Goal: Check status: Check status

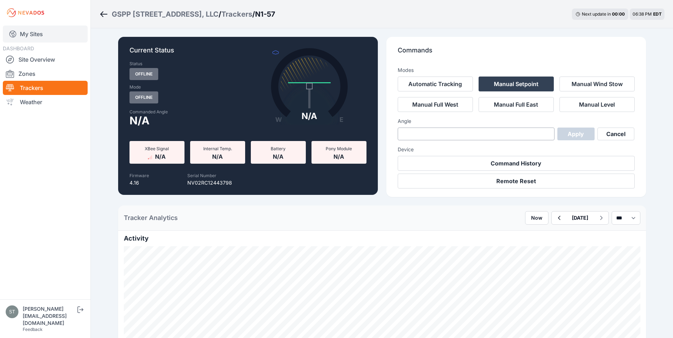
scroll to position [213, 0]
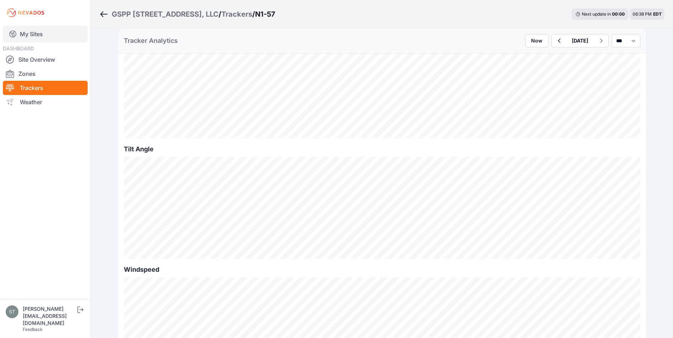
click at [29, 35] on link "My Sites" at bounding box center [45, 34] width 85 height 17
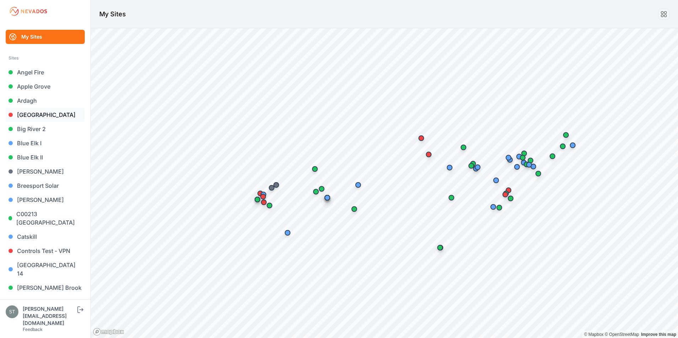
click at [30, 117] on link "[GEOGRAPHIC_DATA]" at bounding box center [45, 115] width 79 height 14
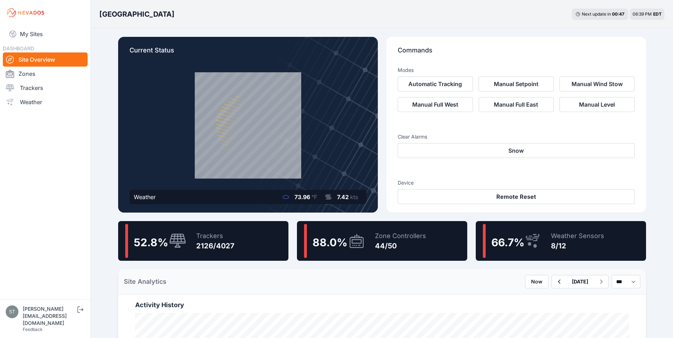
drag, startPoint x: 194, startPoint y: 238, endPoint x: 273, endPoint y: 152, distance: 116.4
click at [194, 238] on div "Trackers 2126/4027" at bounding box center [211, 241] width 45 height 34
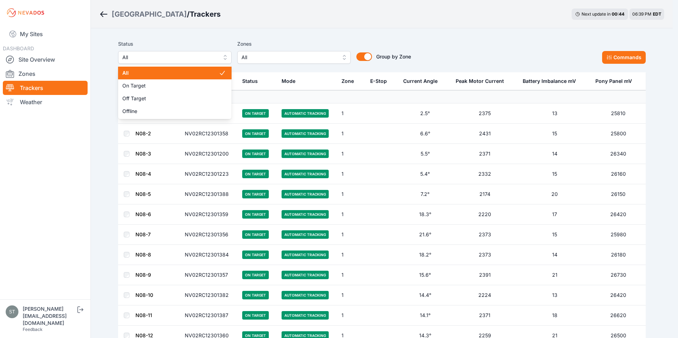
click at [188, 57] on span "All" at bounding box center [169, 57] width 95 height 9
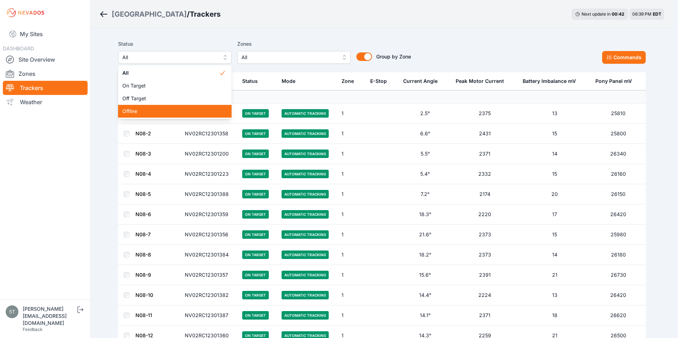
click at [147, 108] on div "Offline" at bounding box center [174, 111] width 113 height 13
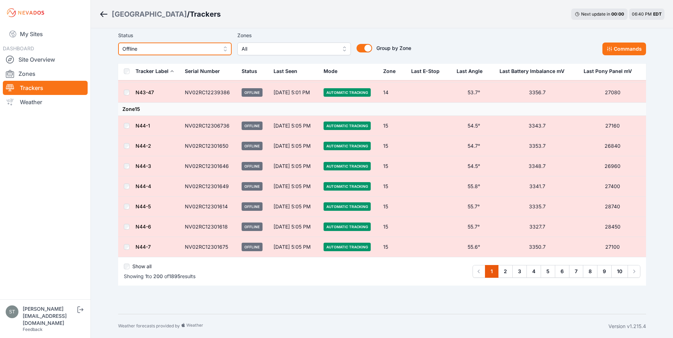
scroll to position [4007, 0]
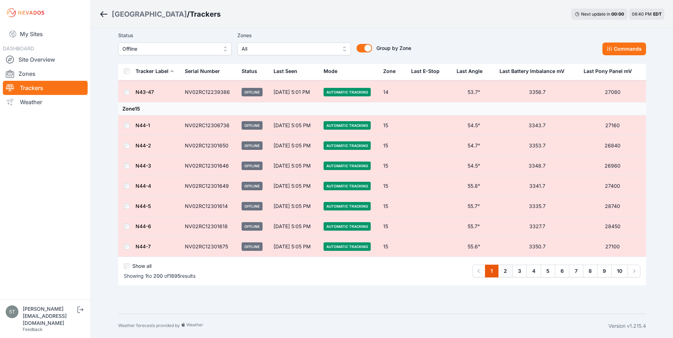
click at [506, 272] on link "2" at bounding box center [505, 271] width 15 height 13
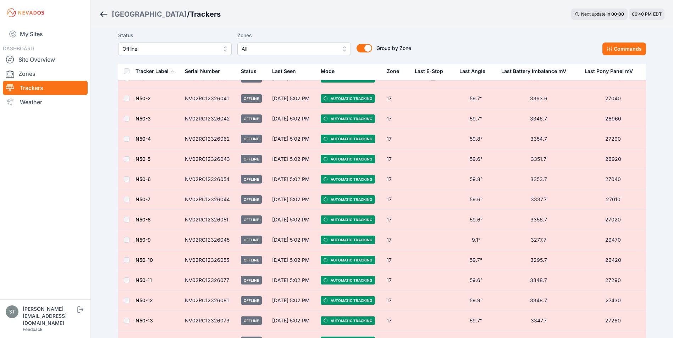
scroll to position [3866, 0]
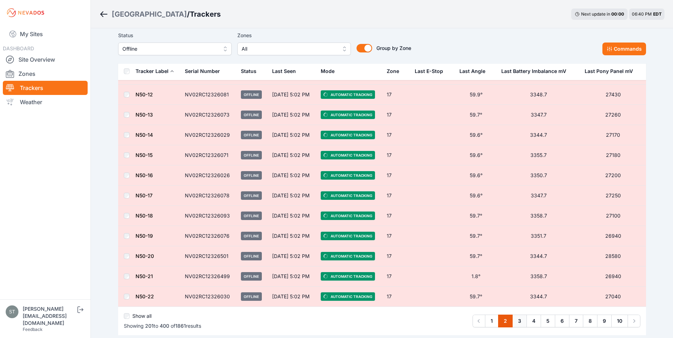
click at [518, 320] on link "3" at bounding box center [519, 321] width 15 height 13
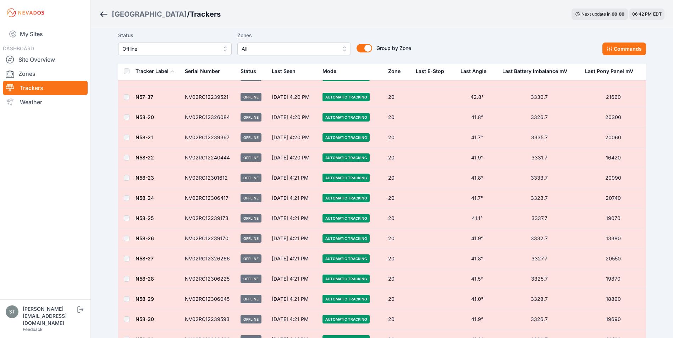
scroll to position [3546, 0]
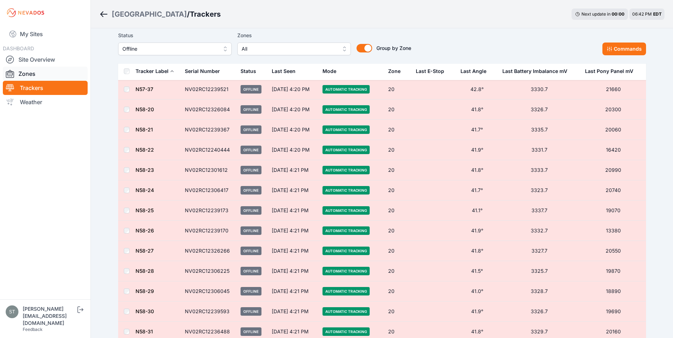
click at [33, 71] on link "Zones" at bounding box center [45, 74] width 85 height 14
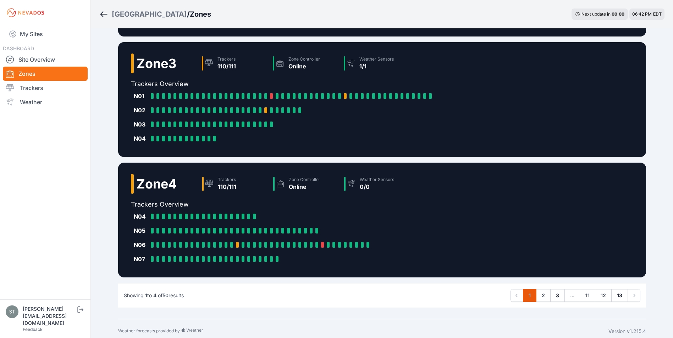
scroll to position [298, 0]
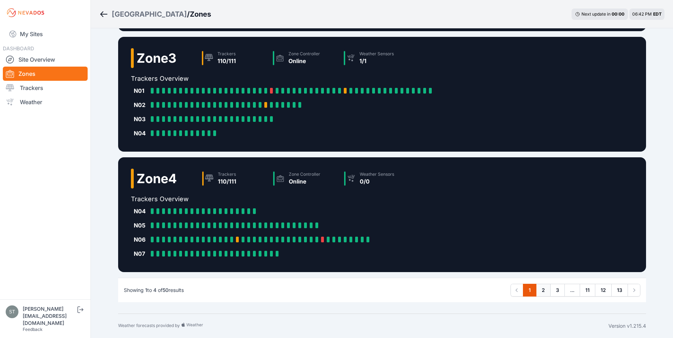
click at [544, 290] on link "2" at bounding box center [543, 290] width 15 height 13
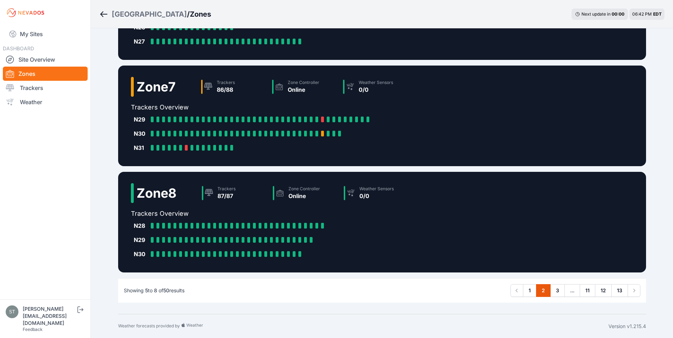
scroll to position [213, 0]
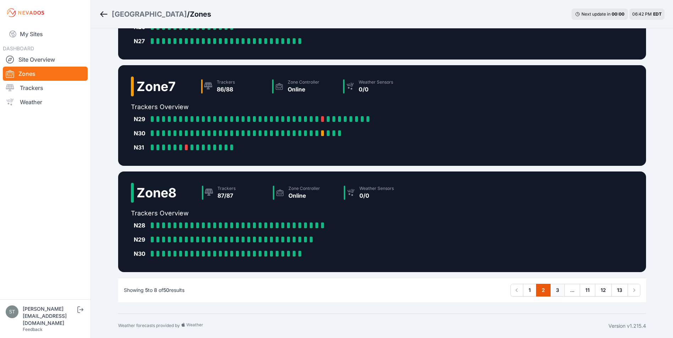
click at [559, 292] on link "3" at bounding box center [557, 290] width 15 height 13
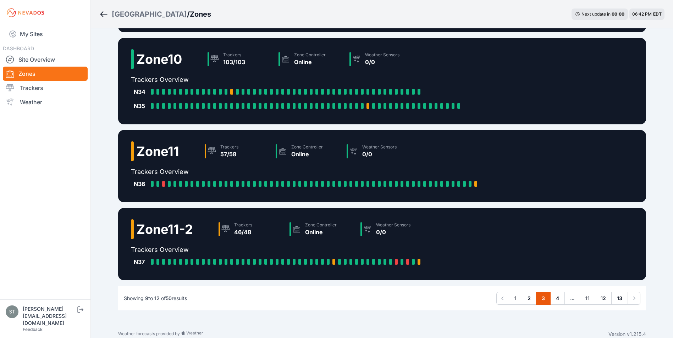
scroll to position [113, 0]
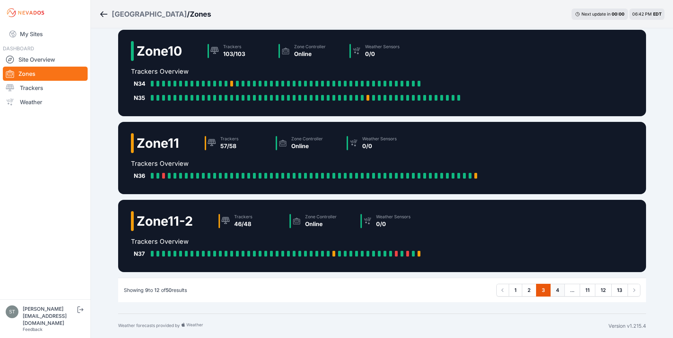
click at [557, 291] on link "4" at bounding box center [557, 290] width 15 height 13
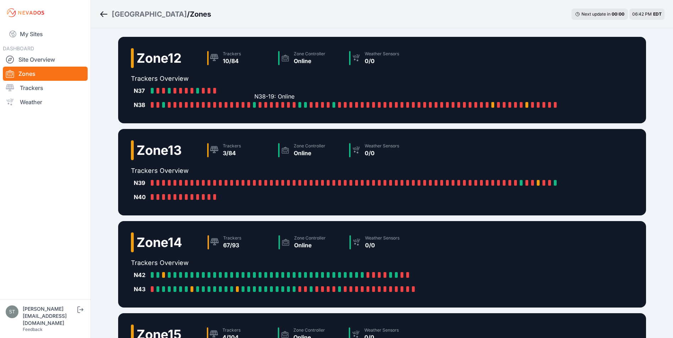
click at [254, 105] on div at bounding box center [254, 105] width 3 height 6
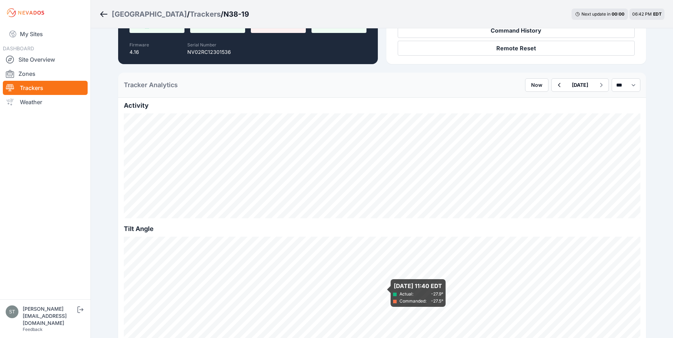
scroll to position [177, 0]
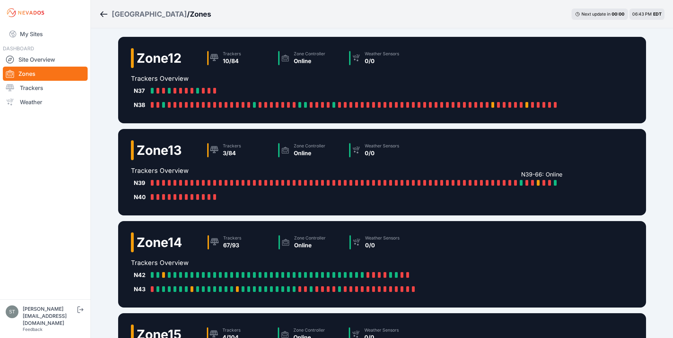
drag, startPoint x: 380, startPoint y: 183, endPoint x: 520, endPoint y: 182, distance: 140.1
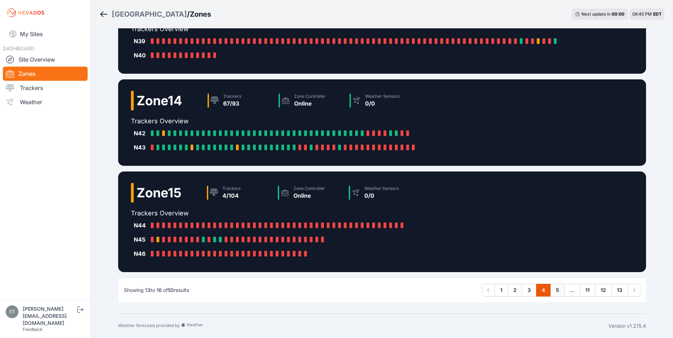
click at [556, 290] on link "5" at bounding box center [557, 290] width 15 height 13
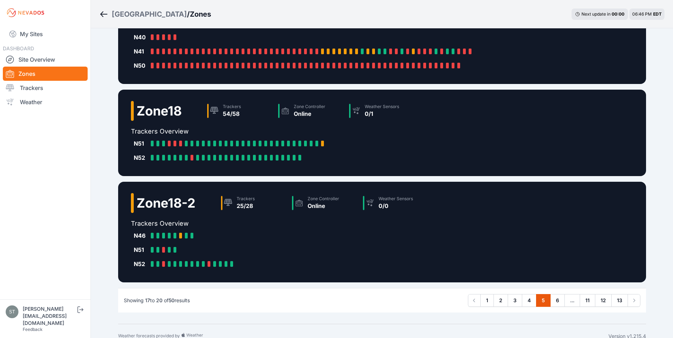
scroll to position [170, 0]
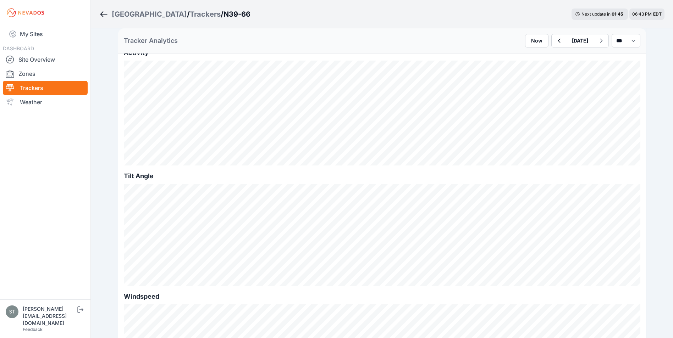
scroll to position [213, 0]
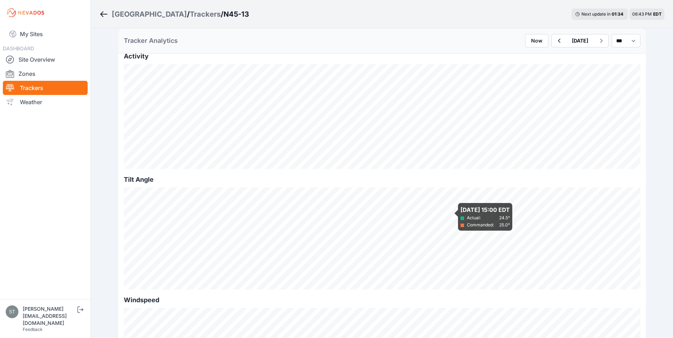
scroll to position [213, 0]
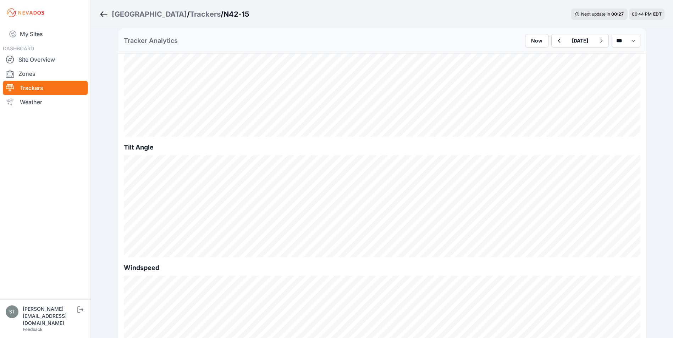
scroll to position [248, 0]
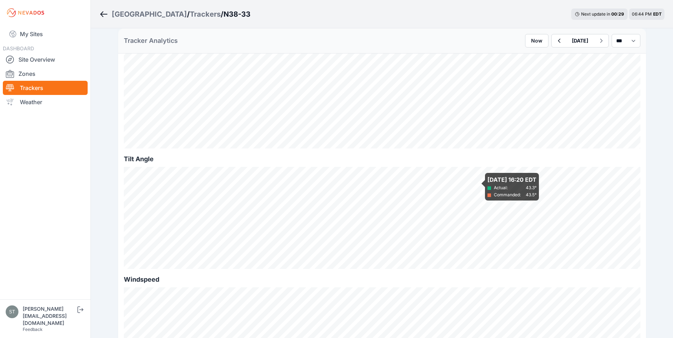
scroll to position [248, 0]
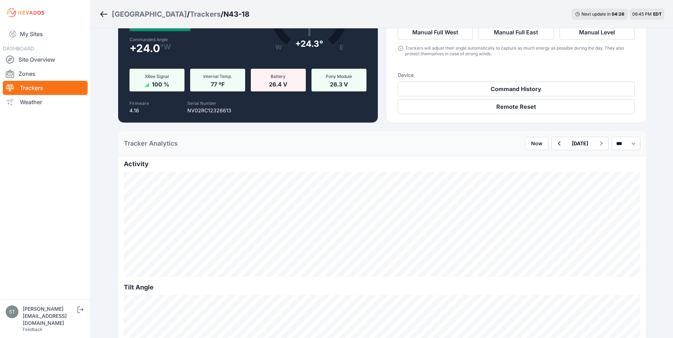
scroll to position [177, 0]
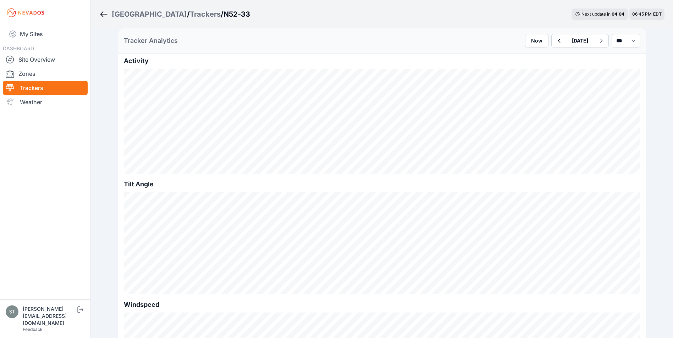
scroll to position [177, 0]
